Goal: Check status

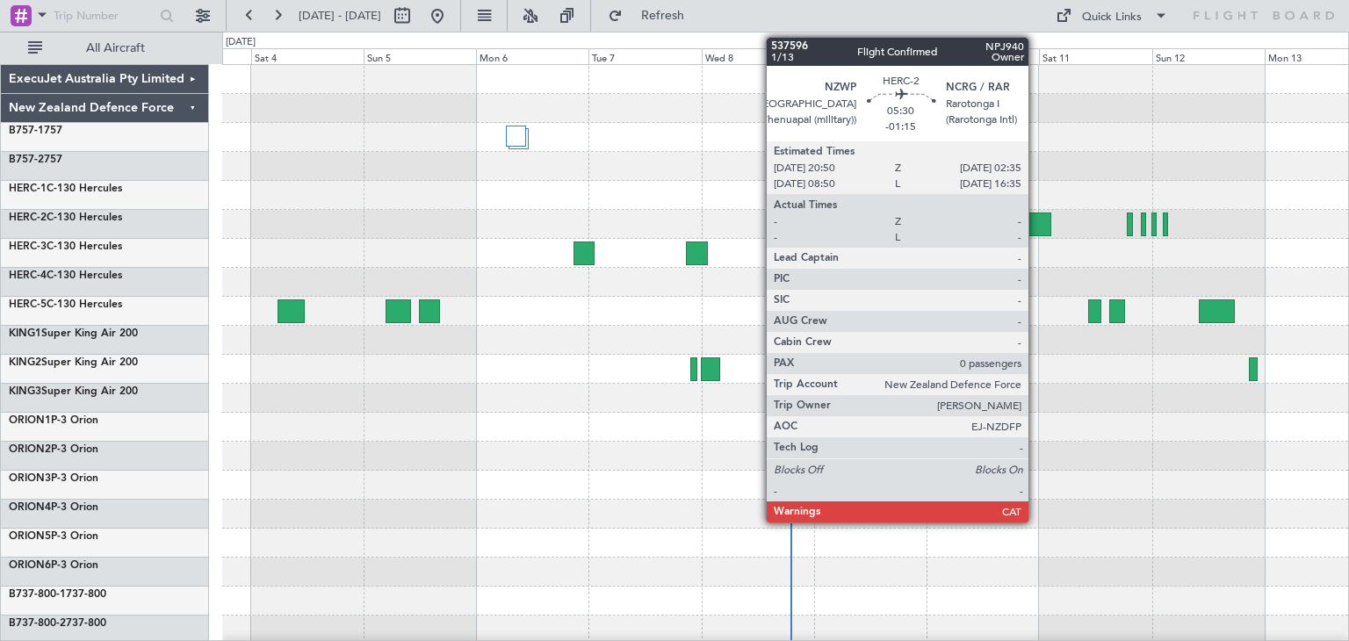
click at [1036, 223] on div at bounding box center [1037, 225] width 27 height 24
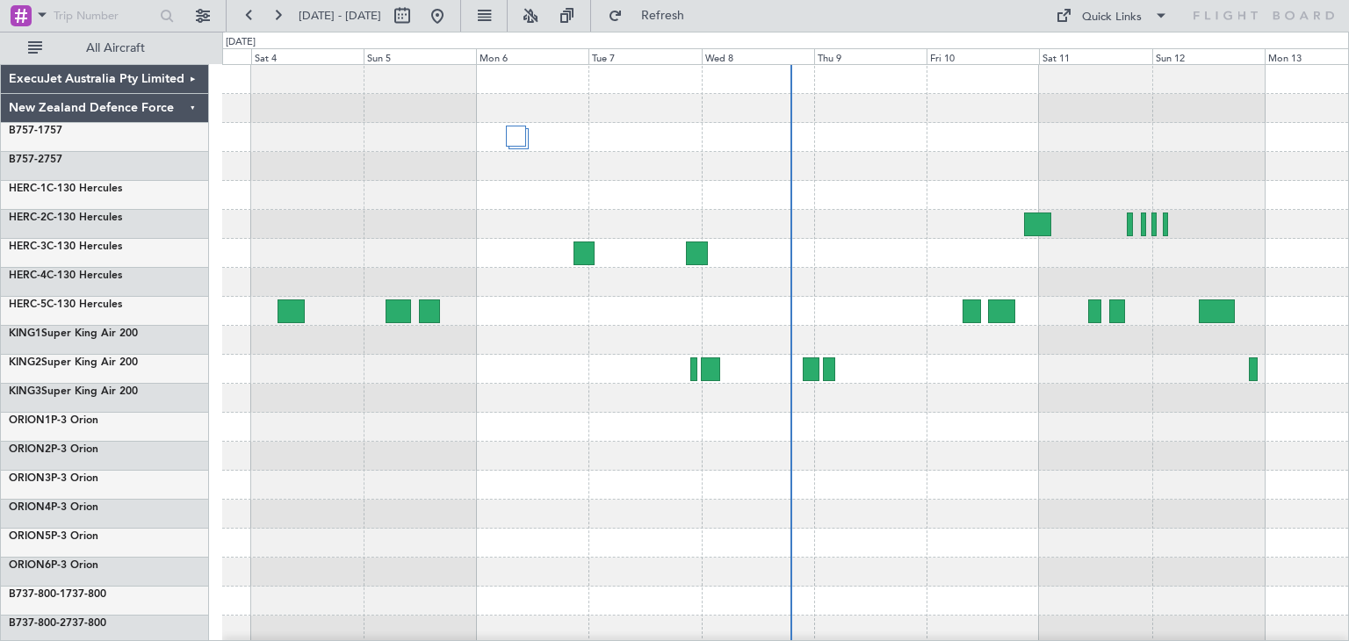
click at [1114, 440] on div at bounding box center [785, 427] width 1126 height 29
click at [966, 270] on div at bounding box center [785, 282] width 1126 height 29
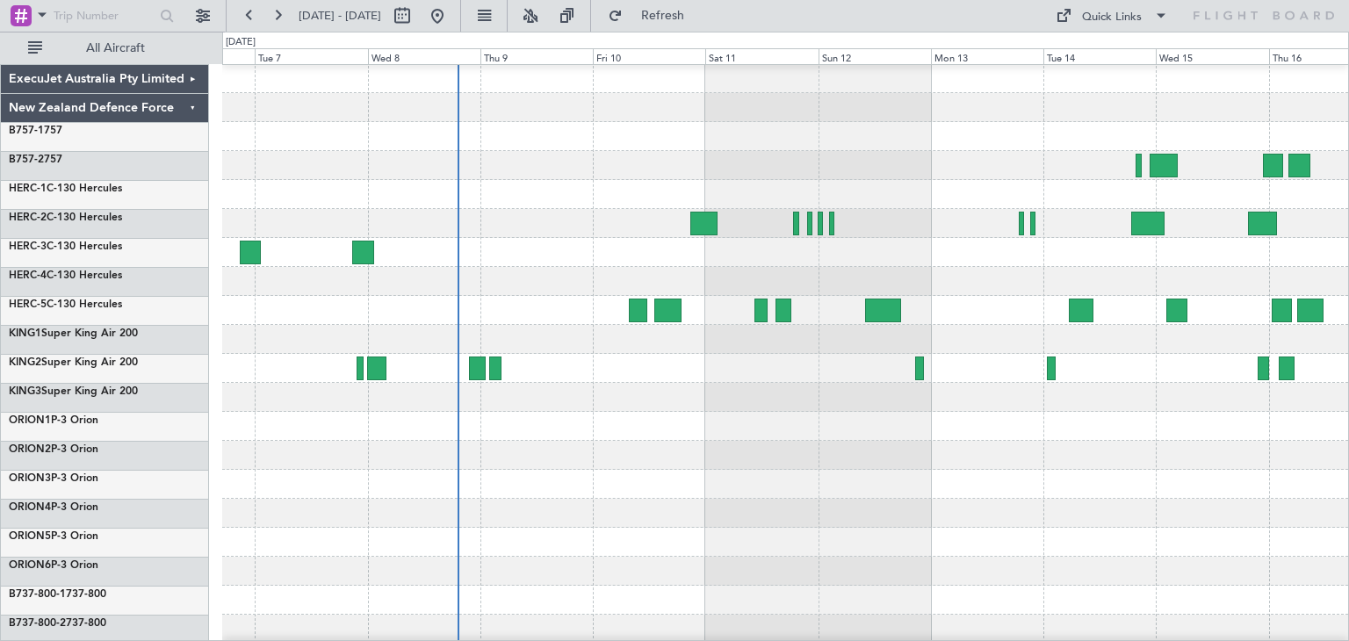
click at [721, 277] on div at bounding box center [785, 281] width 1126 height 29
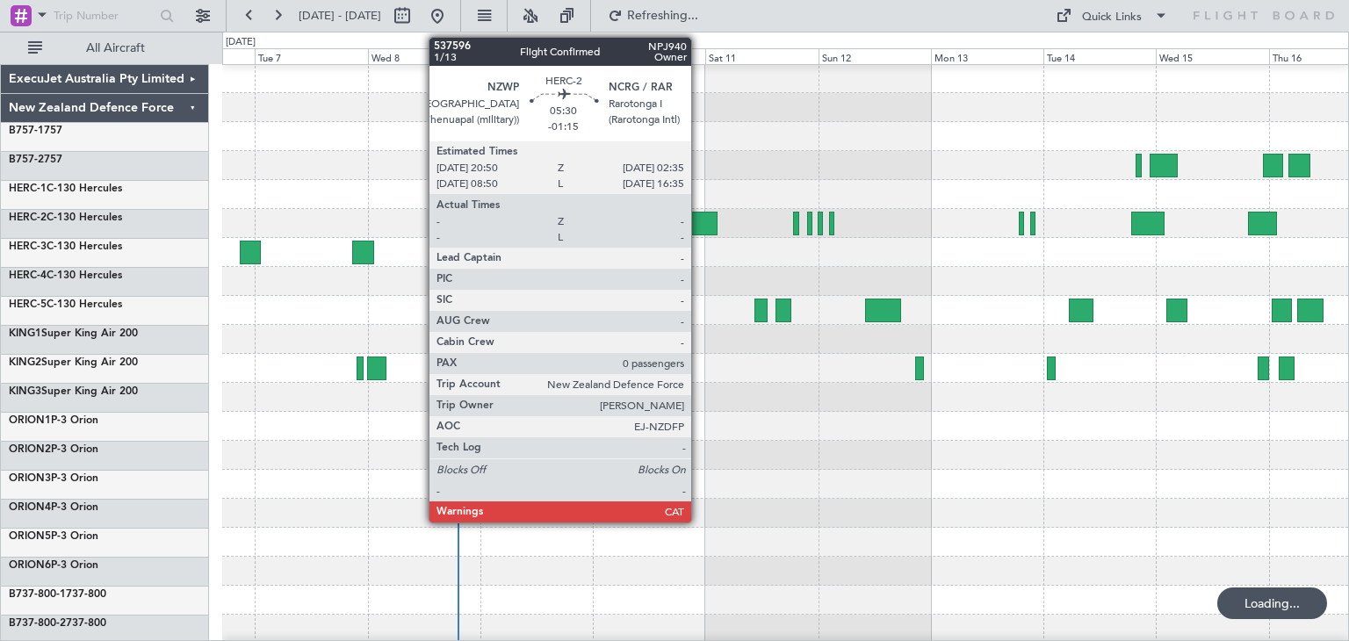
click at [699, 216] on div at bounding box center [703, 224] width 27 height 24
click at [697, 224] on div at bounding box center [703, 224] width 27 height 24
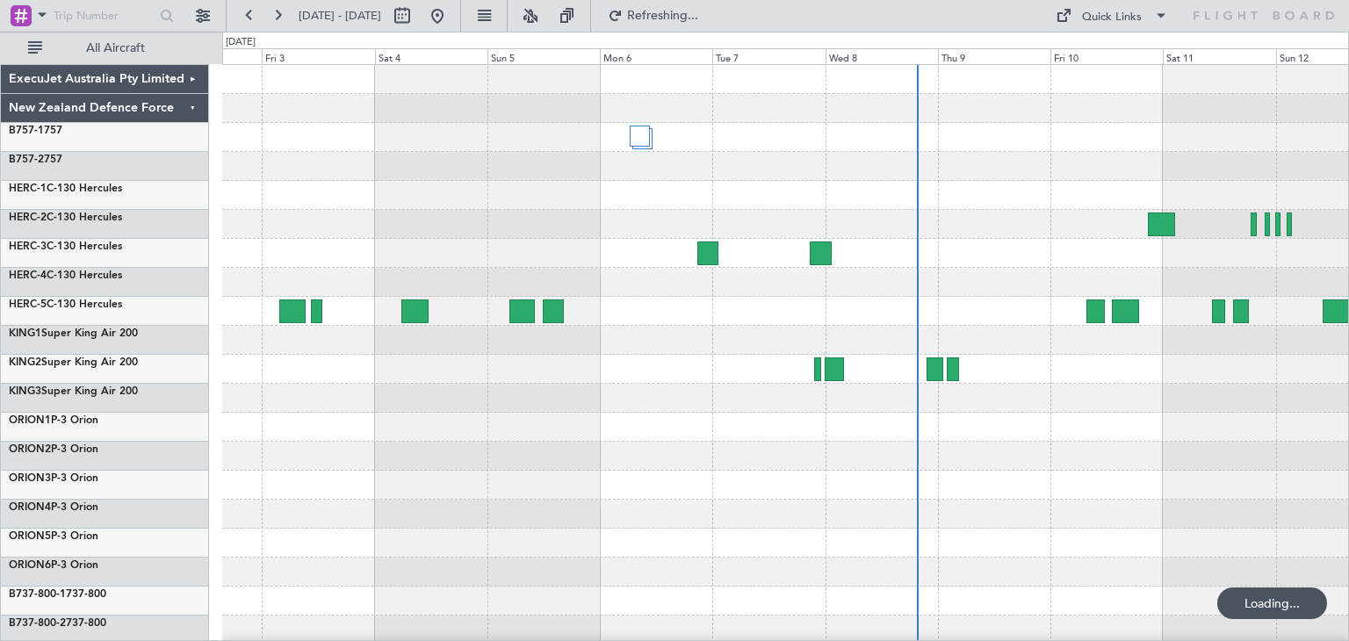
click at [981, 573] on div at bounding box center [785, 427] width 1126 height 725
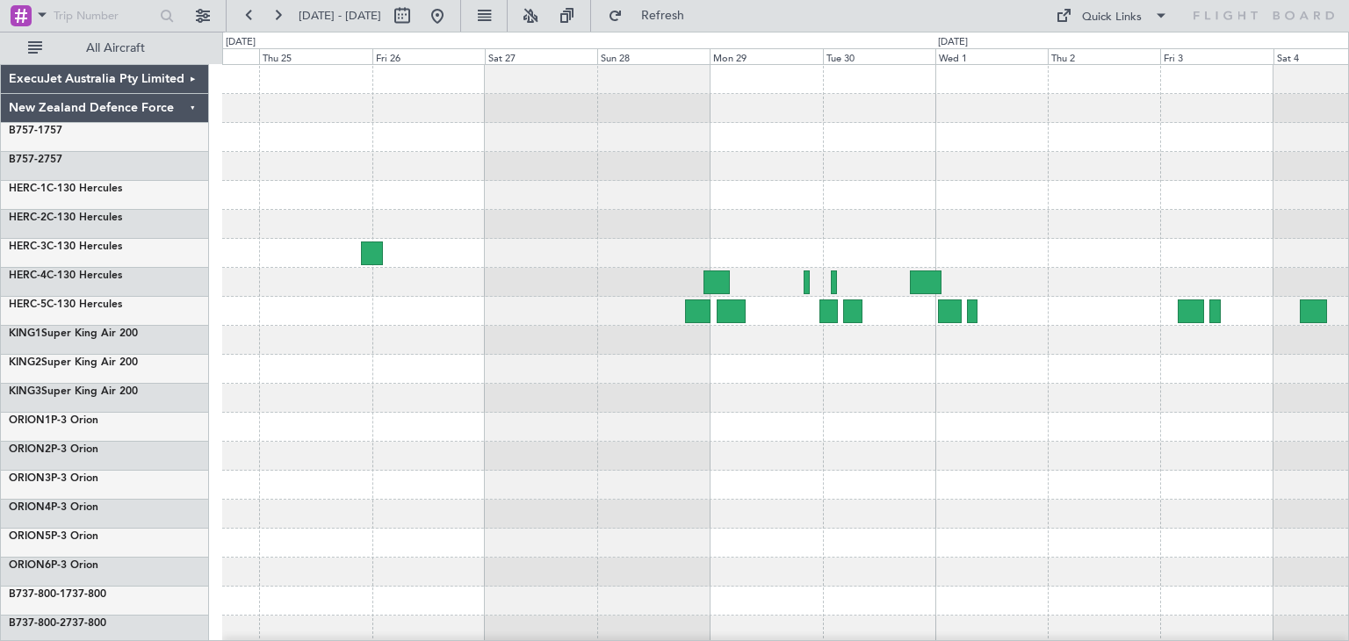
click at [1184, 467] on div at bounding box center [785, 427] width 1126 height 725
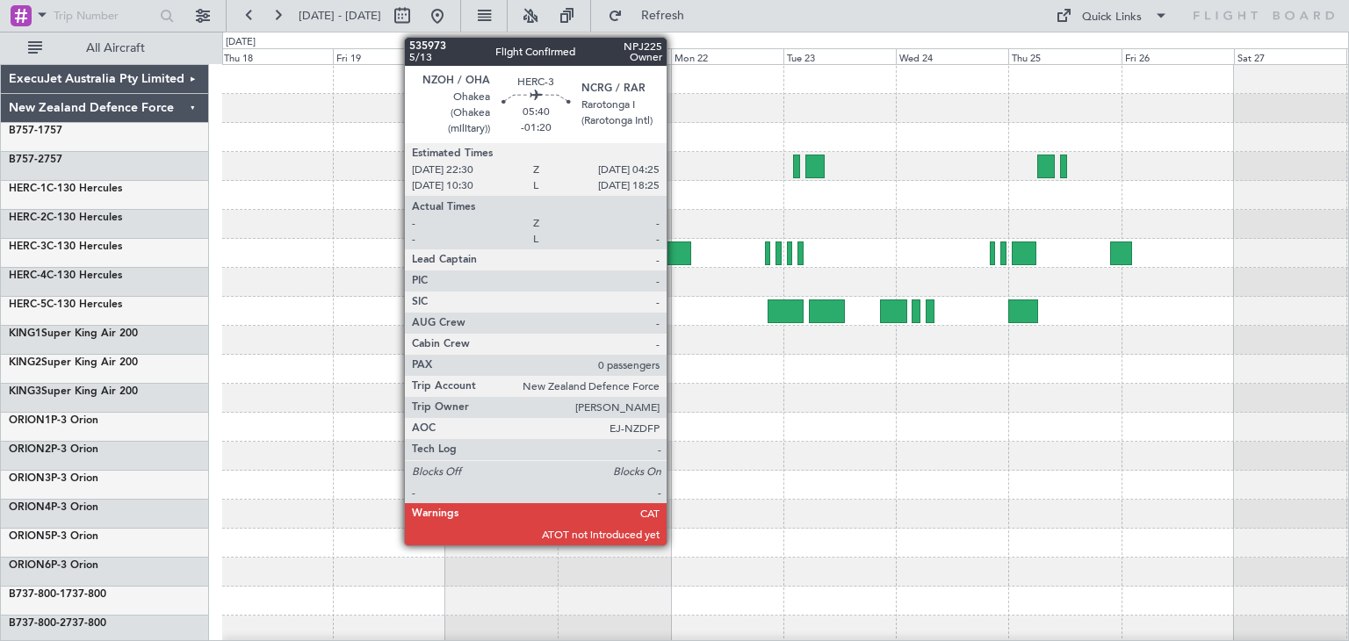
click at [674, 247] on div at bounding box center [677, 254] width 28 height 24
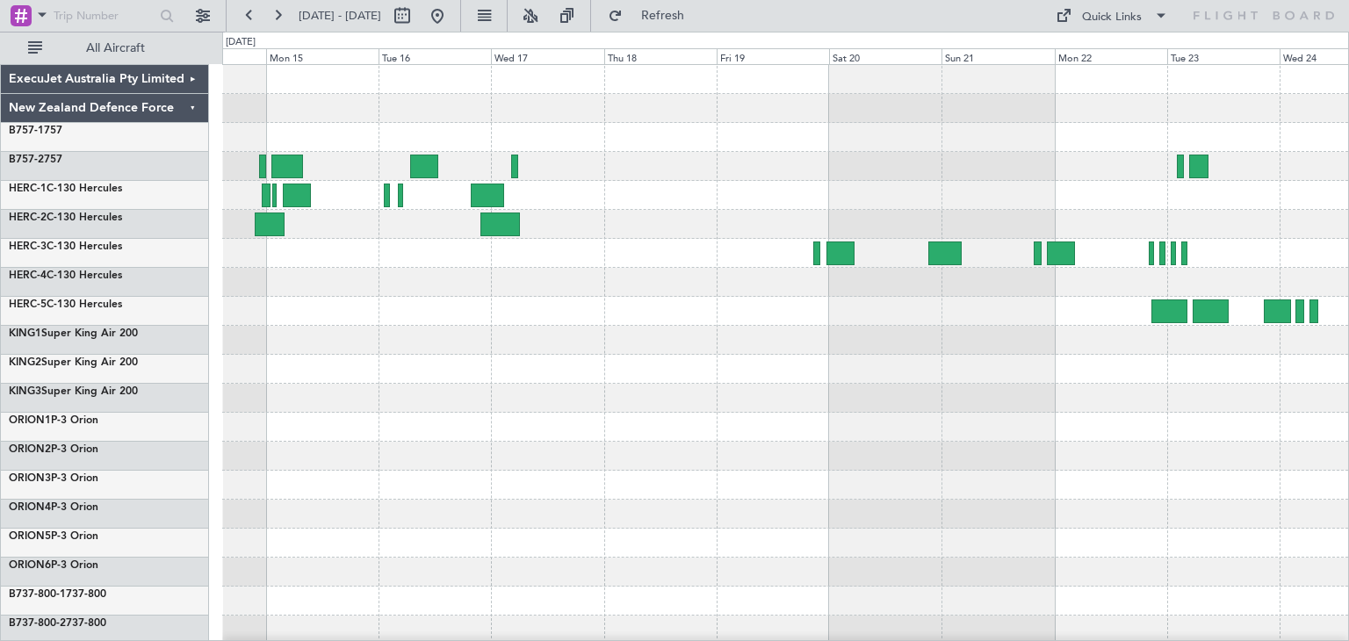
click at [1128, 436] on div at bounding box center [785, 427] width 1126 height 29
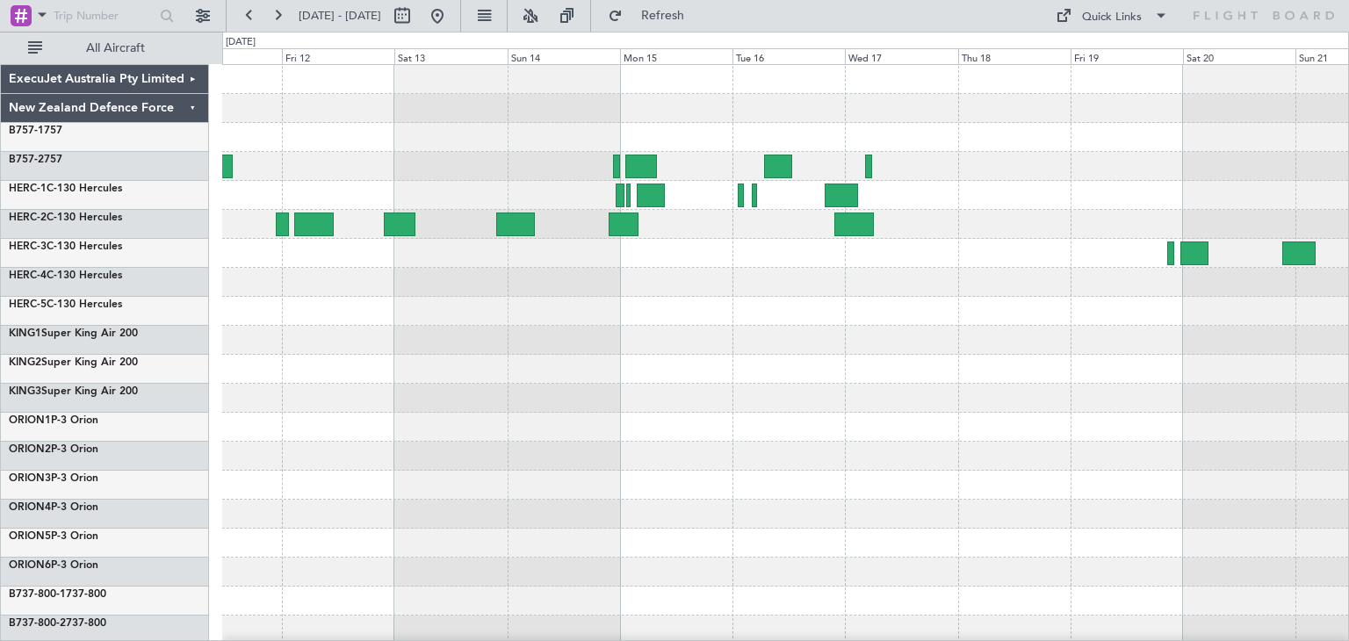
click at [868, 422] on div at bounding box center [785, 427] width 1126 height 725
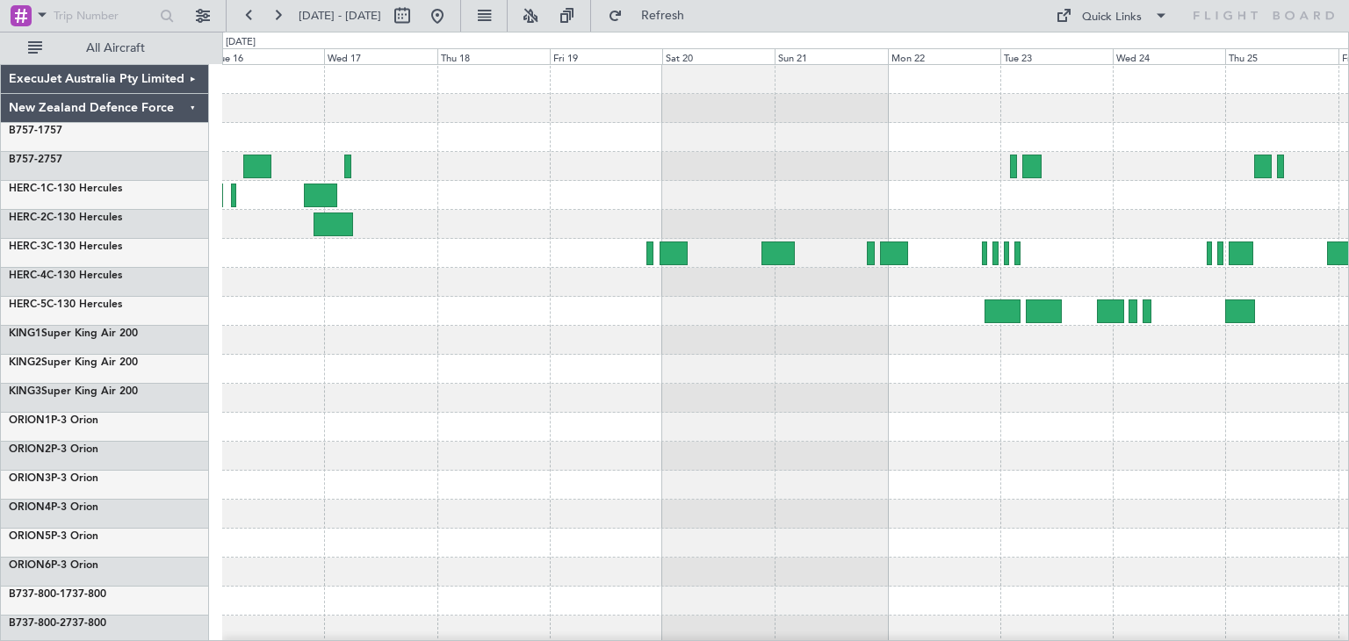
click at [126, 411] on div "ExecuJet Australia Pty Limited New Zealand Defence Force B757-1 757 B757-2 757 …" at bounding box center [674, 336] width 1349 height 609
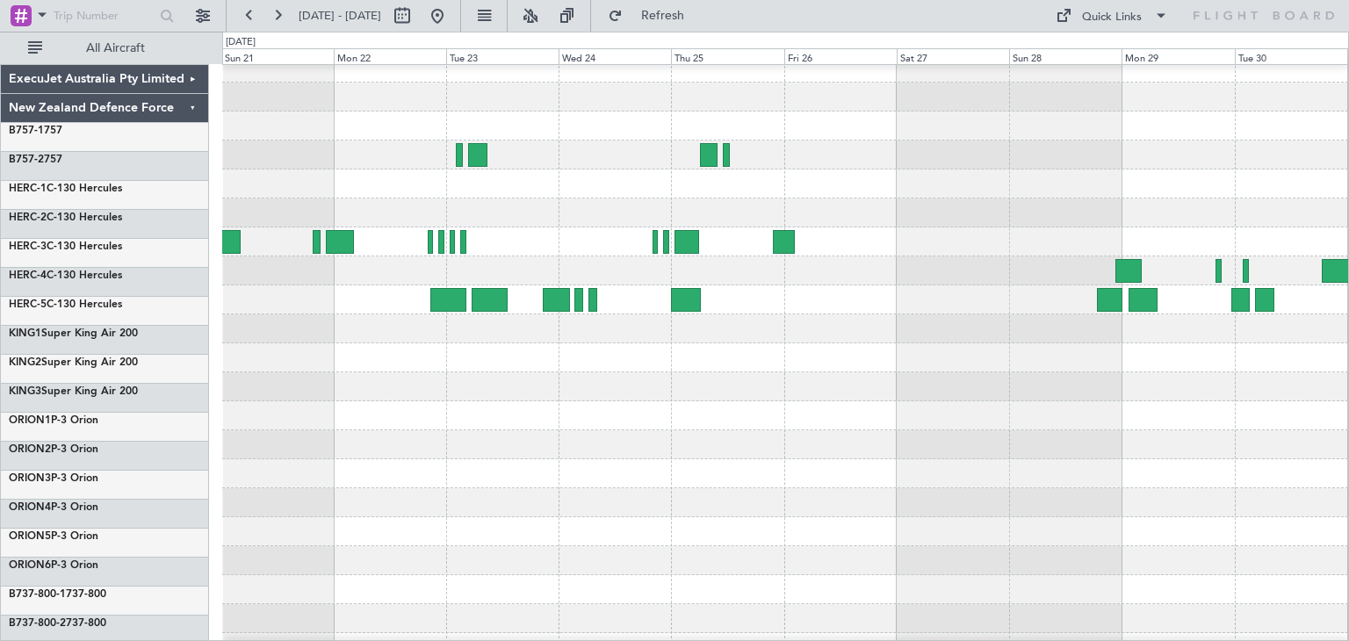
scroll to position [11, 0]
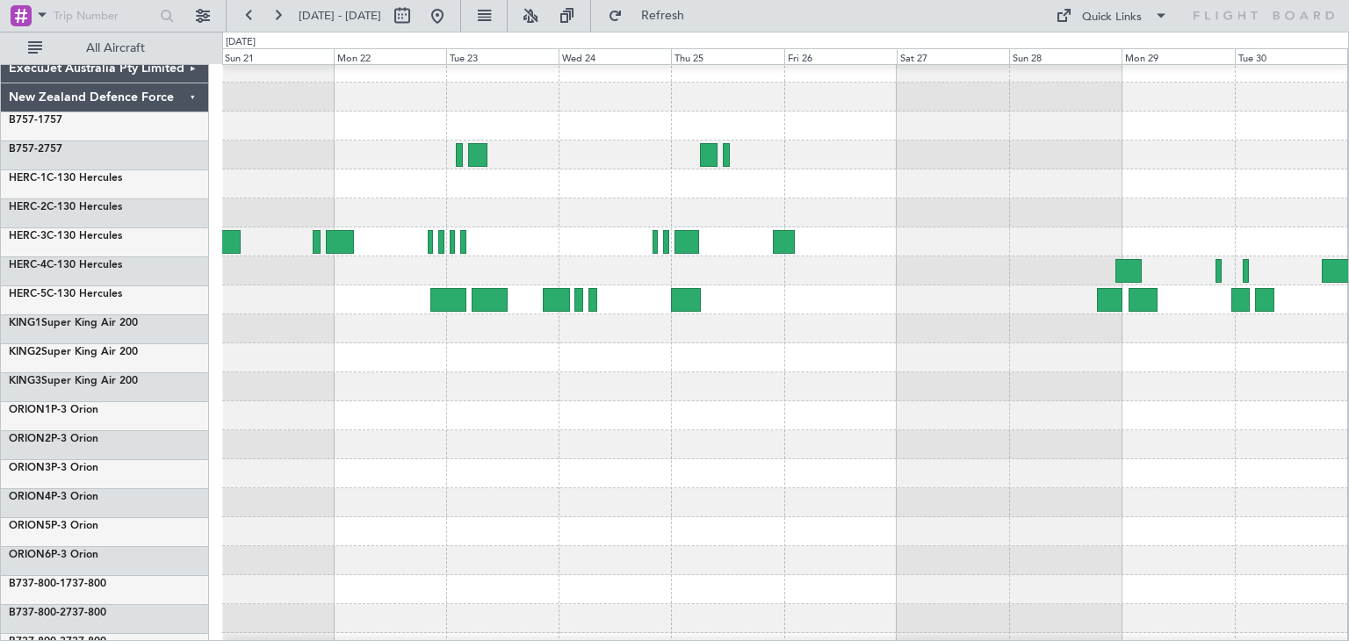
click at [177, 447] on div "ExecuJet Australia Pty Limited New Zealand Defence Force B757-1 757 B757-2 757 …" at bounding box center [674, 336] width 1349 height 609
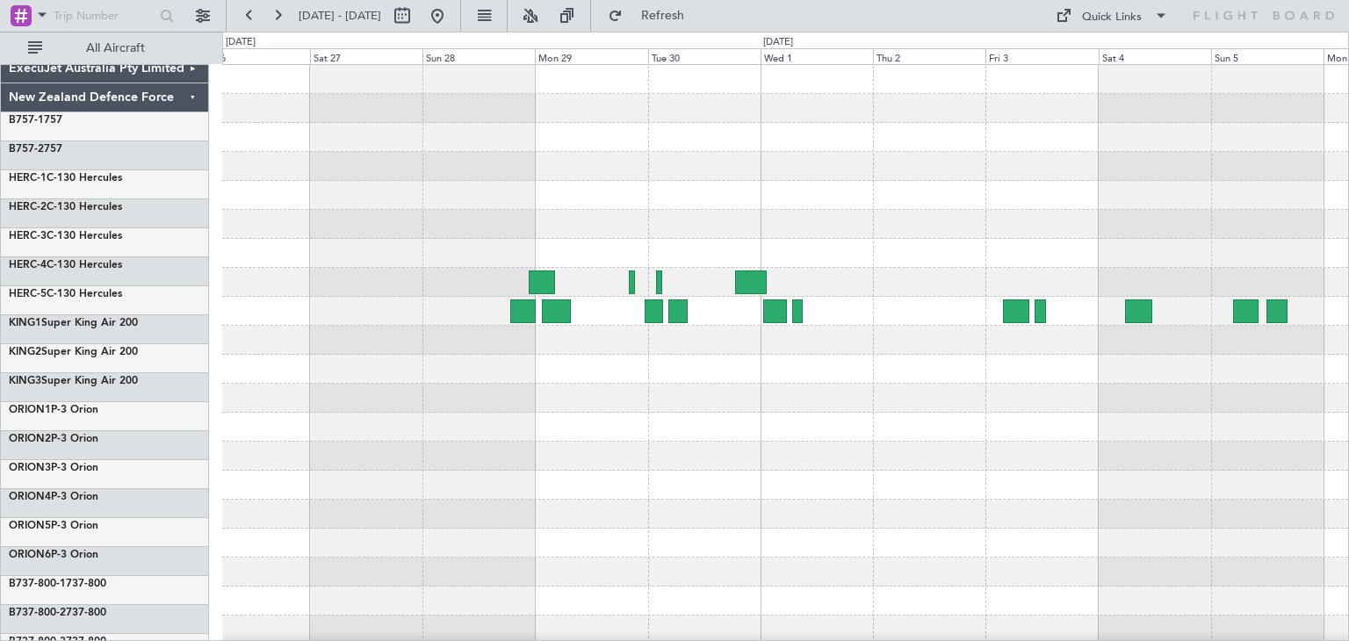
scroll to position [0, 0]
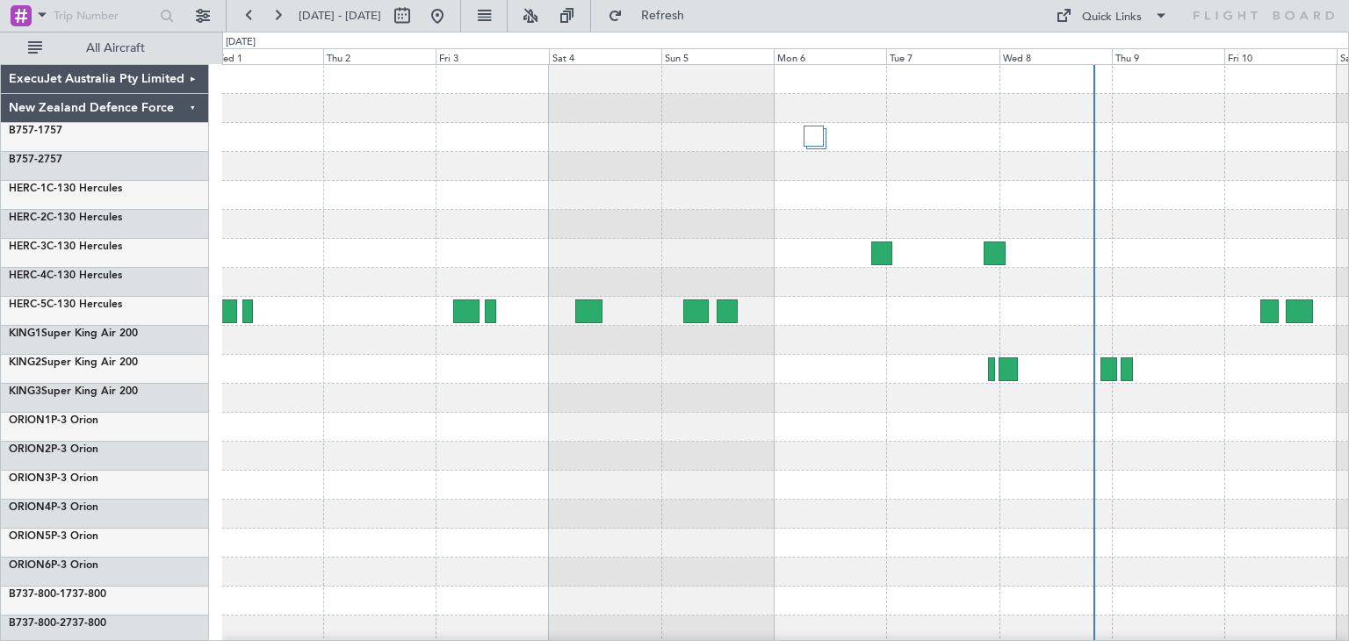
click at [32, 456] on div "ExecuJet Australia Pty Limited New Zealand Defence Force B757-1 757 B757-2 757 …" at bounding box center [674, 336] width 1349 height 609
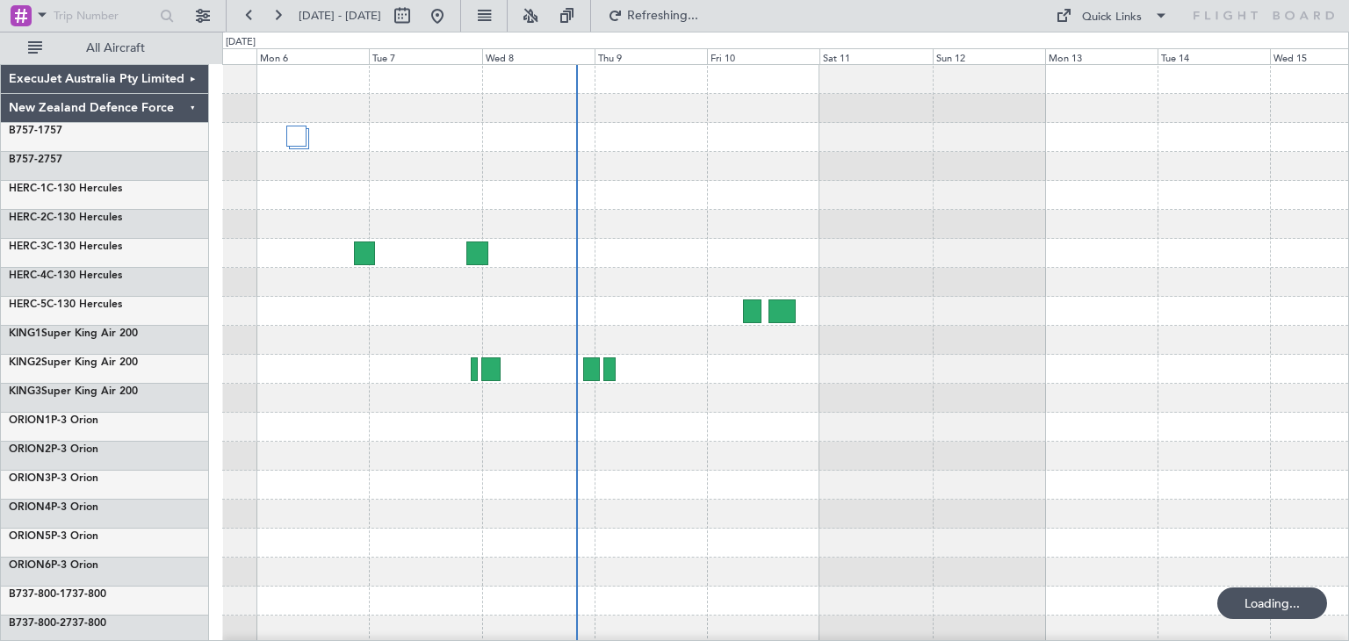
click at [141, 455] on div "ExecuJet Australia Pty Limited New Zealand Defence Force B757-1 757 B757-2 757 …" at bounding box center [674, 336] width 1349 height 609
